Goal: Task Accomplishment & Management: Use online tool/utility

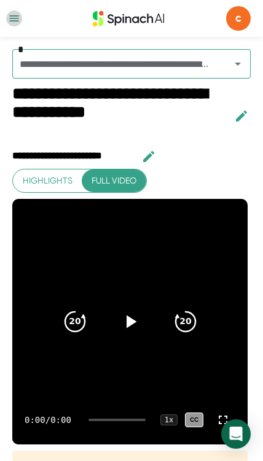
click at [19, 15] on icon "button" at bounding box center [14, 18] width 12 height 12
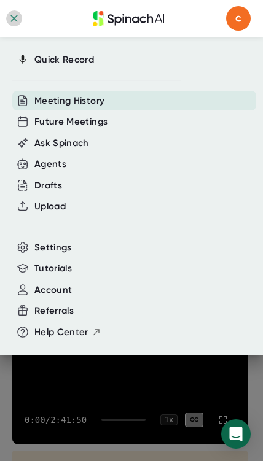
click at [86, 206] on div "Upload" at bounding box center [134, 206] width 244 height 20
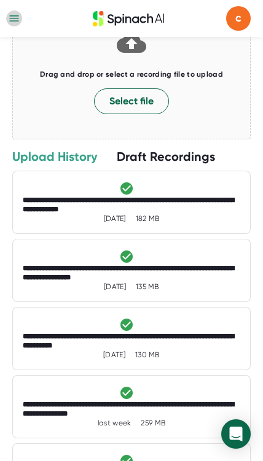
scroll to position [112, 0]
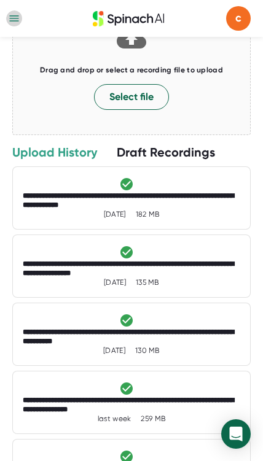
click at [201, 204] on div "**********" at bounding box center [131, 200] width 217 height 18
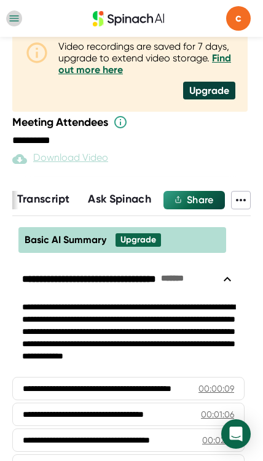
scroll to position [0, 217]
click at [136, 207] on button "Ask Spinach" at bounding box center [119, 199] width 63 height 17
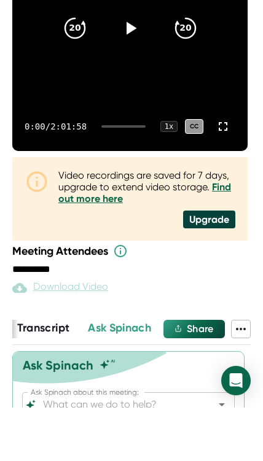
scroll to position [285, 0]
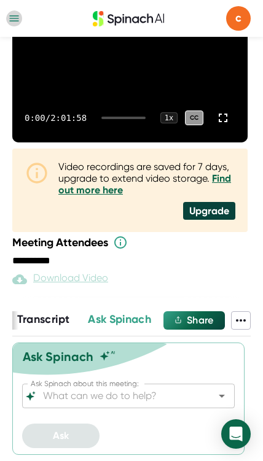
click at [57, 324] on span "Transcript" at bounding box center [43, 318] width 53 height 13
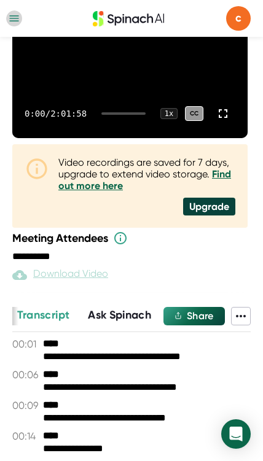
click at [133, 308] on span "Ask Spinach" at bounding box center [119, 314] width 63 height 13
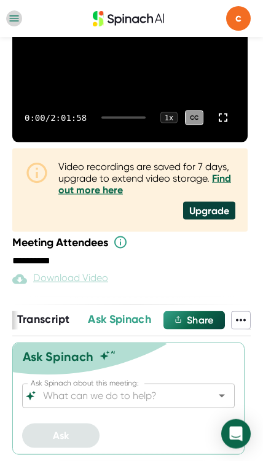
scroll to position [219, 0]
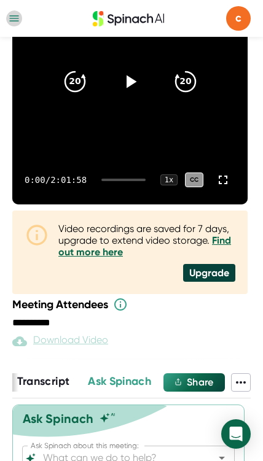
click at [155, 458] on input "Ask Spinach about this meeting:" at bounding box center [117, 457] width 154 height 17
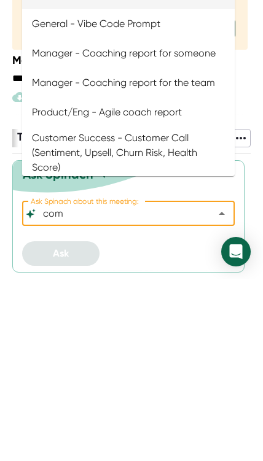
scroll to position [0, 0]
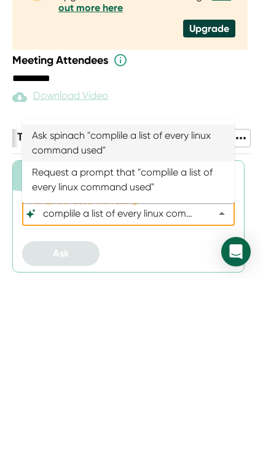
click at [131, 307] on li "Ask spinach "complile a list of every linux command used"" at bounding box center [128, 325] width 212 height 37
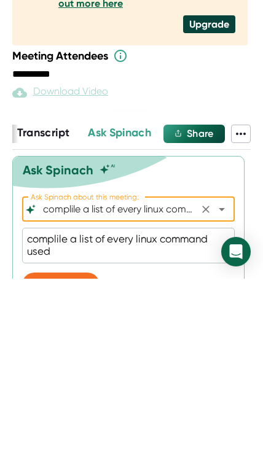
type input "General - Ask Spinach anything about the meeting"
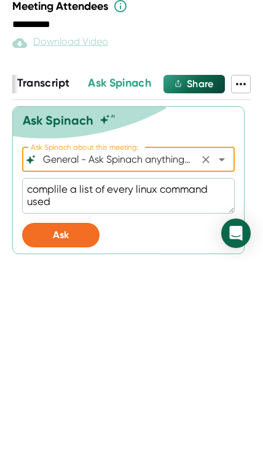
click at [52, 423] on button "Ask" at bounding box center [60, 435] width 77 height 25
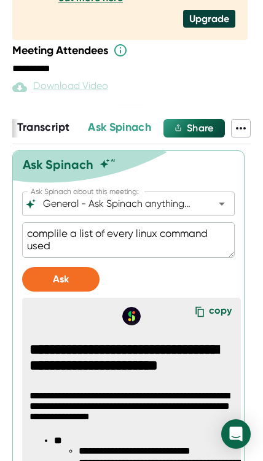
scroll to position [456, 0]
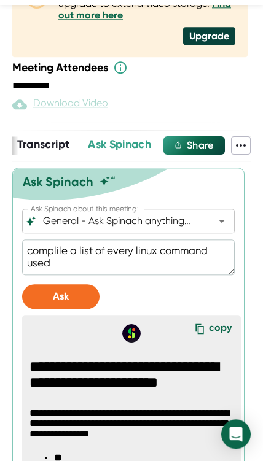
click at [216, 338] on div "copy" at bounding box center [220, 329] width 23 height 17
click at [210, 338] on div "copy" at bounding box center [220, 329] width 23 height 17
click at [202, 336] on icon at bounding box center [199, 329] width 18 height 18
click at [203, 334] on icon at bounding box center [199, 328] width 8 height 10
click at [207, 338] on icon at bounding box center [199, 329] width 18 height 18
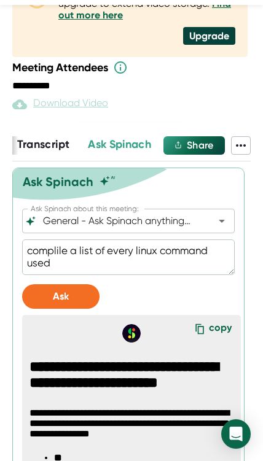
type textarea "x"
click at [186, 271] on textarea "complile a list of every linux command used" at bounding box center [128, 257] width 212 height 36
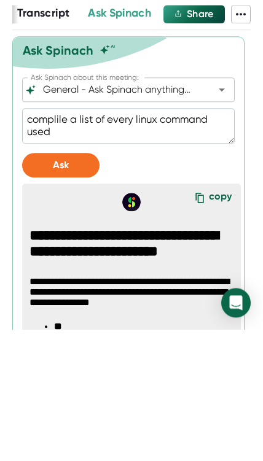
click at [147, 239] on textarea "complile a list of every linux command used" at bounding box center [128, 257] width 212 height 36
click at [146, 239] on textarea "complile a list of every linux command used" at bounding box center [128, 257] width 212 height 36
type textarea "complile a list of every command used"
type textarea "x"
type textarea "complile a list of everyt command used"
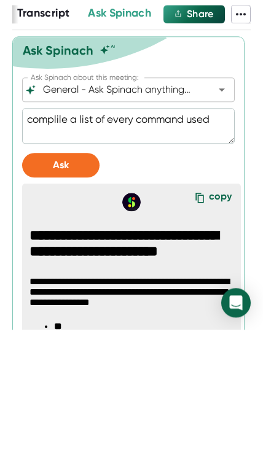
type textarea "x"
type textarea "complile a list of everyth command used"
type textarea "x"
type textarea "complile a list of everythi command used"
type textarea "x"
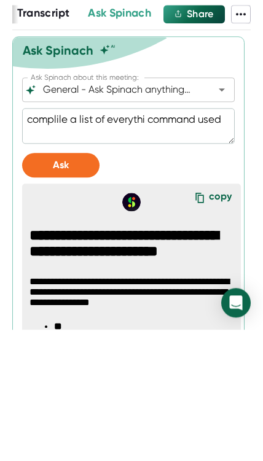
type textarea "complile a list of everythin command used"
type textarea "x"
type textarea "complile a list of everything command used"
type textarea "x"
type textarea "complile a list of everything command used"
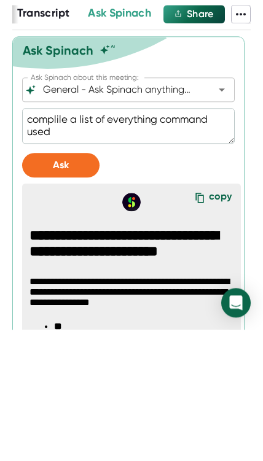
type textarea "x"
type textarea "complile a list of everything p command used"
type textarea "x"
type textarea "complile a list of everything pr command used"
type textarea "x"
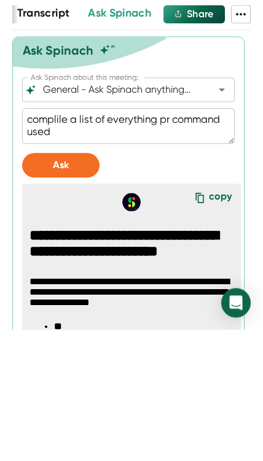
type textarea "complile a list of everything pro command used"
type textarea "x"
type textarea "complile a list of everything prof command used"
type textarea "x"
type textarea "complile a list of everything prof command used"
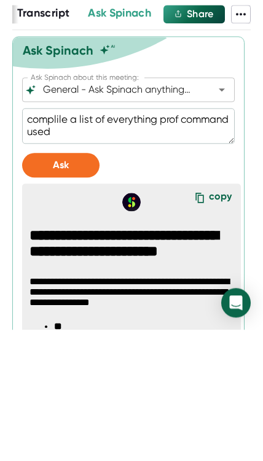
type textarea "x"
type textarea "complile a list of everything prof s command used"
type textarea "x"
type textarea "complile a list of everything prof sa command used"
type textarea "x"
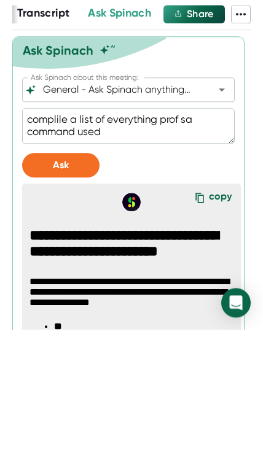
type textarea "complile a list of everything prof sai command used"
type textarea "x"
type textarea "complile a list of everything prof said command used"
type textarea "x"
type textarea "complile a list of everything prof said command used"
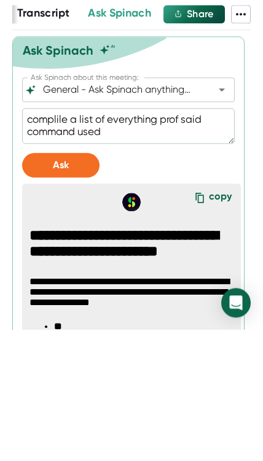
type textarea "x"
type textarea "complile a list of everything prof said a command used"
type textarea "x"
type textarea "complile a list of everything prof said ab command used"
type textarea "x"
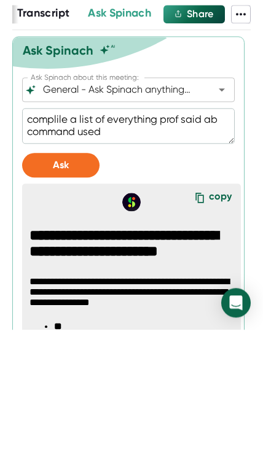
type textarea "complile a list of everything prof said [PERSON_NAME] command used"
type textarea "x"
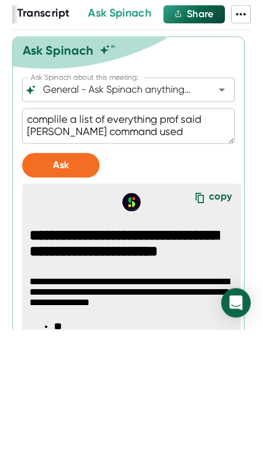
type textarea "complile a list of everything prof said [PERSON_NAME] command used"
type textarea "x"
type textarea "complile a list of everything prof said about command used"
type textarea "x"
type textarea "complile a list of everything prof said about command used"
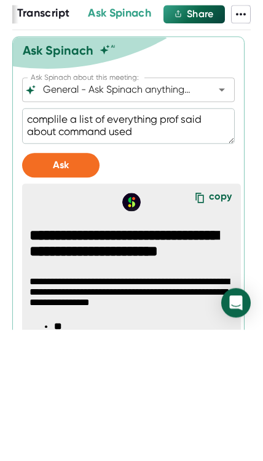
type textarea "x"
type textarea "complile a list of everything prof said about l command used"
type textarea "x"
type textarea "complile a list of everything prof said about li command used"
type textarea "x"
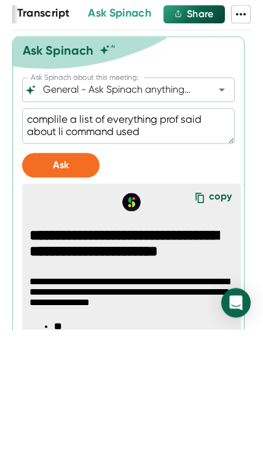
type textarea "complile a list of everything prof said about [PERSON_NAME] command used"
type textarea "x"
type textarea "complile a list of everything prof said about li command used"
type textarea "x"
type textarea "complile a list of everything prof said about l command used"
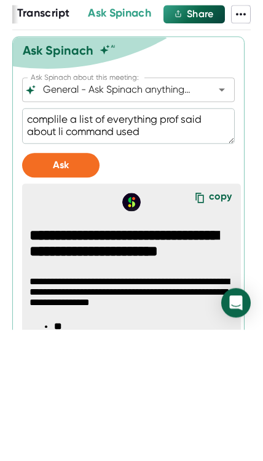
type textarea "x"
type textarea "complile a list of everything prof said about command used"
type textarea "x"
type textarea "complile a list of everything prof said about command use"
type textarea "x"
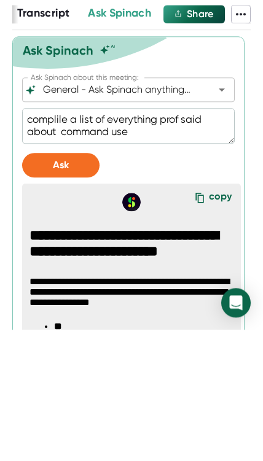
type textarea "complile a list of everything prof said about command us"
type textarea "x"
type textarea "complile a list of everything prof said about command u"
type textarea "x"
type textarea "complile a list of everything prof said about command"
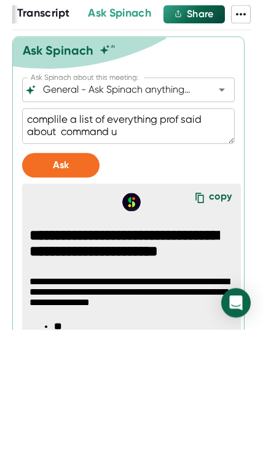
type textarea "x"
type textarea "complile a list of everything prof said about command"
type textarea "x"
type textarea "complile a list of everything prof said about [PERSON_NAME]"
type textarea "x"
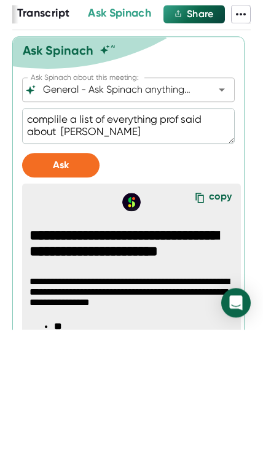
type textarea "complile a list of everything prof said about comma"
type textarea "x"
type textarea "complile a list of everything prof said about comm"
type textarea "x"
type textarea "complile a list of everything prof said about com"
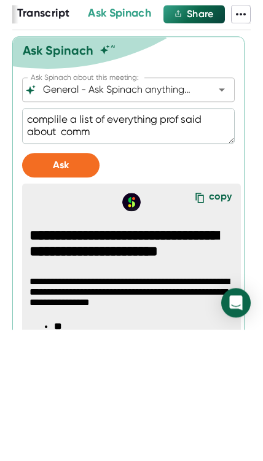
type textarea "x"
type textarea "complile a list of everything prof said about co"
type textarea "x"
type textarea "complile a list of everything prof said about c"
type textarea "x"
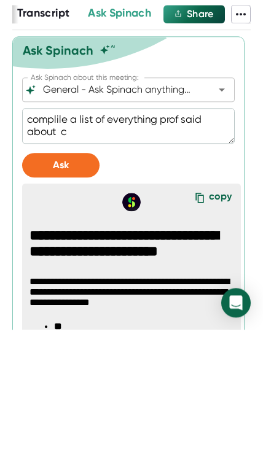
type textarea "complile a list of everything prof said about"
type textarea "x"
type textarea "complile a list of everything prof said about"
type textarea "x"
type textarea "complile a list of everything prof said about"
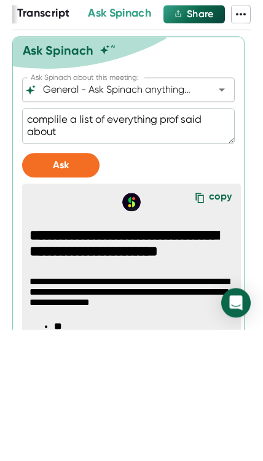
type textarea "x"
type textarea "complile a list of everything prof said about"
type textarea "x"
type textarea "complile a list of everything prof said about e"
type textarea "x"
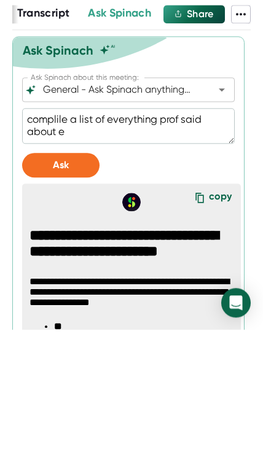
type textarea "complile a list of everything prof said about el"
type textarea "x"
type textarea "complile a list of everything prof said about ela"
type textarea "x"
type textarea "complile a list of everything prof said about elas"
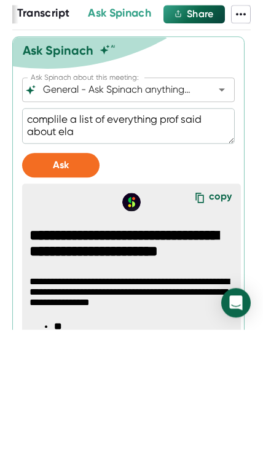
type textarea "x"
type textarea "complile a list of everything prof said about elast"
type textarea "x"
type textarea "complile a list of everything prof said about elasti"
type textarea "x"
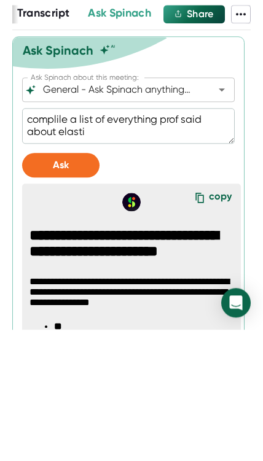
type textarea "complile a list of everything prof said about elastic"
type textarea "x"
type textarea "complile a list of everything prof said about elastic"
type textarea "x"
type textarea "complile a list of everything prof said about elastic c"
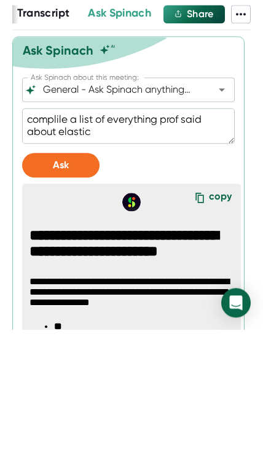
type textarea "x"
type textarea "complile a list of everything prof said about elastic co"
type textarea "x"
type textarea "complile a list of everything prof said about elastic com"
type textarea "x"
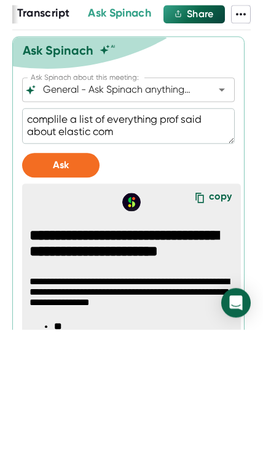
type textarea "complile a list of everything prof said about elastic comp"
type textarea "x"
type textarea "complile a list of everything prof said about elastic compu"
type textarea "x"
type textarea "complile a list of everything prof said about elastic comput"
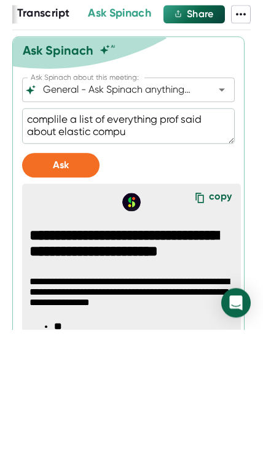
type textarea "x"
type textarea "complile a list of everything prof said about elastic computi"
type textarea "x"
type textarea "complile a list of everything prof said about elastic computin"
type textarea "x"
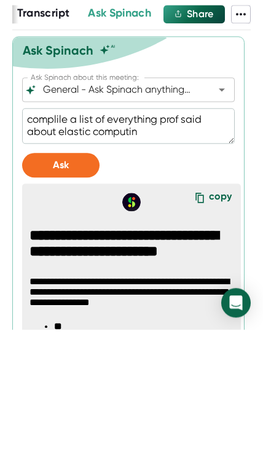
type textarea "complile a list of everything prof said about elastic computing"
type textarea "x"
type textarea "complile a list of everything prof said about elastic computing"
click at [82, 284] on button "Ask" at bounding box center [60, 296] width 77 height 25
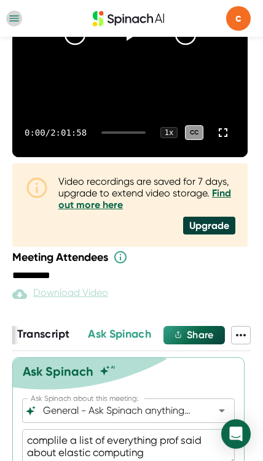
scroll to position [333, 0]
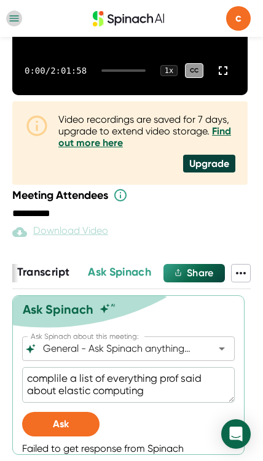
click at [91, 426] on button "Ask" at bounding box center [60, 424] width 77 height 25
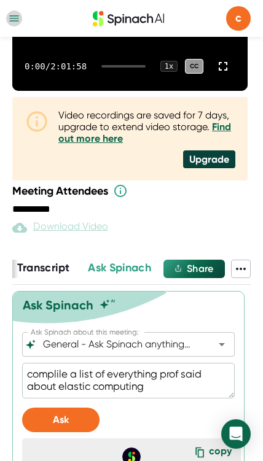
scroll to position [588, 0]
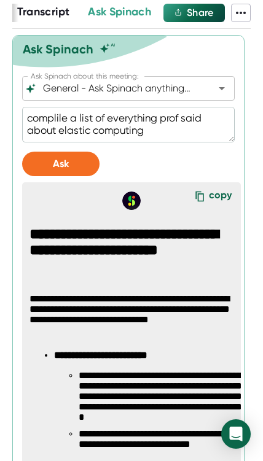
click at [213, 204] on div "copy" at bounding box center [220, 197] width 23 height 17
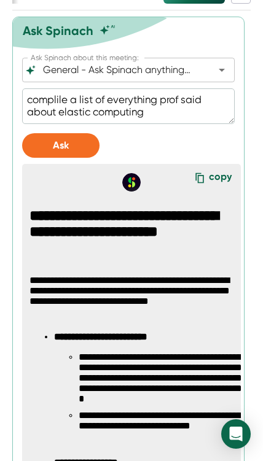
type textarea "x"
click at [182, 113] on textarea "complile a list of everything prof said about elastic computing" at bounding box center [128, 106] width 212 height 36
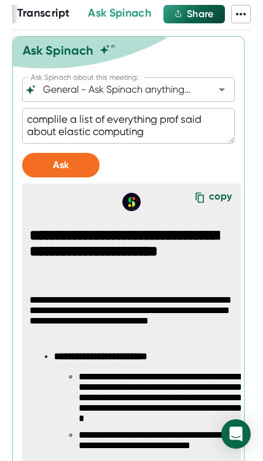
click at [74, 139] on textarea "complile a list of everything prof said about elastic computing" at bounding box center [128, 126] width 212 height 36
type textarea "complile a list of everything prof said about t"
type textarea "x"
type textarea "complile a list of everything prof said about te"
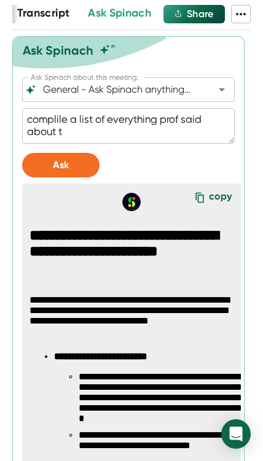
type textarea "x"
type textarea "complile a list of everything prof said about ter"
type textarea "x"
type textarea "complile a list of everything prof said about term"
type textarea "x"
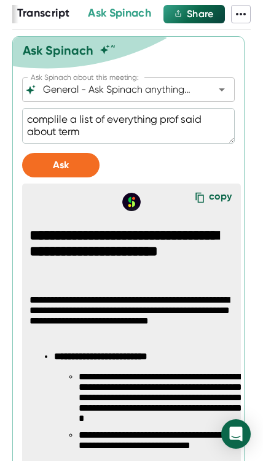
type textarea "complile a list of everything prof said about termi"
type textarea "x"
type textarea "complile a list of everything prof said about termin"
type textarea "x"
type textarea "complile a list of everything prof said about termina"
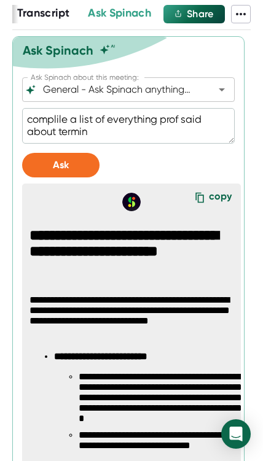
type textarea "x"
type textarea "complile a list of everything prof said about terminal"
type textarea "x"
type textarea "complile a list of everything prof said about terminals"
type textarea "x"
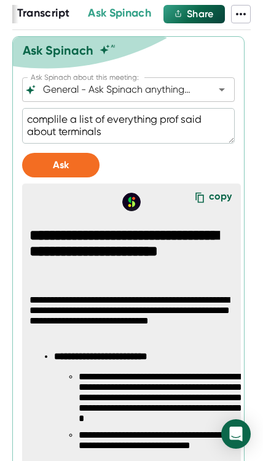
type textarea "complile a list of everything prof said about terminals"
click at [44, 174] on button "Ask" at bounding box center [60, 165] width 77 height 25
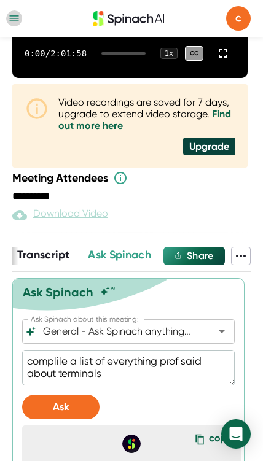
scroll to position [528, 0]
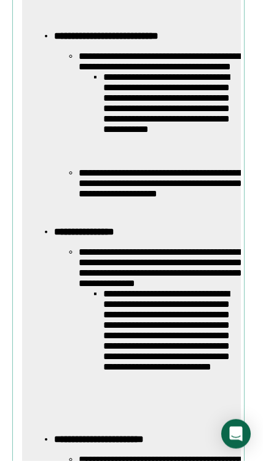
type textarea "x"
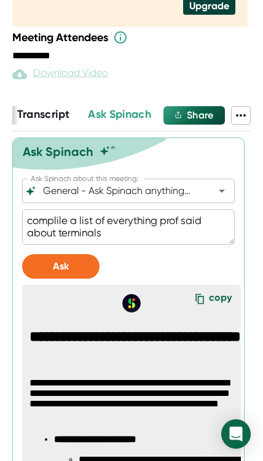
scroll to position [485, 0]
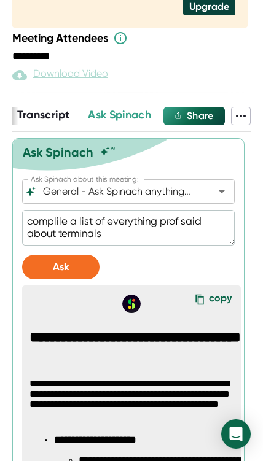
click at [220, 309] on div "copy" at bounding box center [220, 300] width 23 height 17
